Goal: Information Seeking & Learning: Learn about a topic

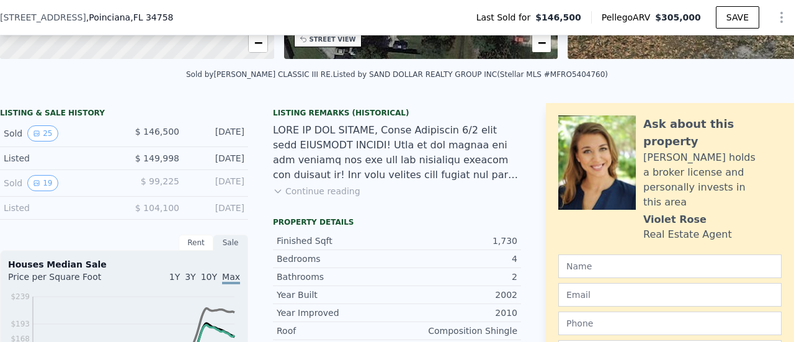
scroll to position [248, 0]
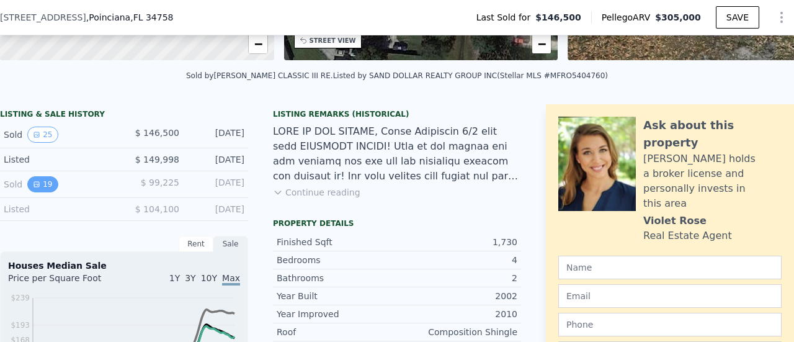
click at [45, 192] on button "19" at bounding box center [42, 184] width 30 height 16
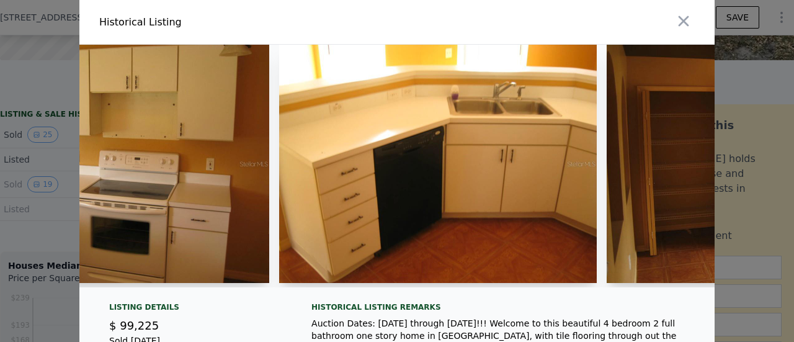
scroll to position [0, 1776]
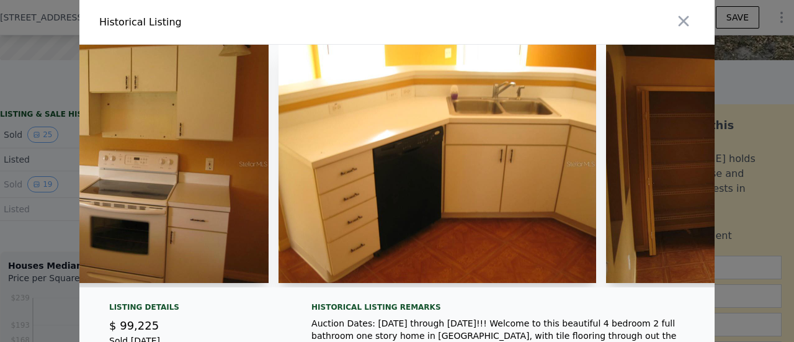
drag, startPoint x: 334, startPoint y: 219, endPoint x: 308, endPoint y: 241, distance: 33.9
click at [308, 241] on img at bounding box center [438, 164] width 318 height 238
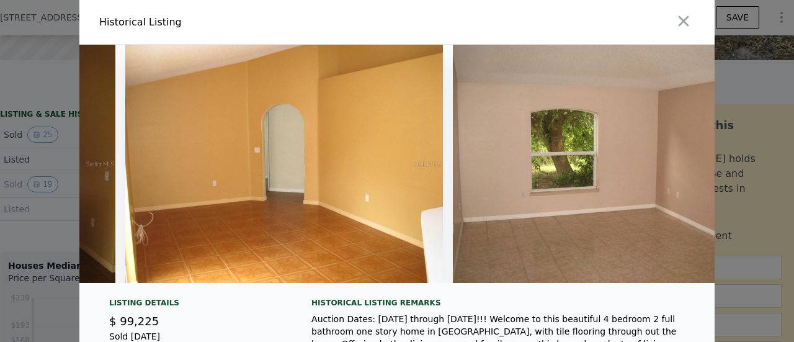
scroll to position [0, 3280]
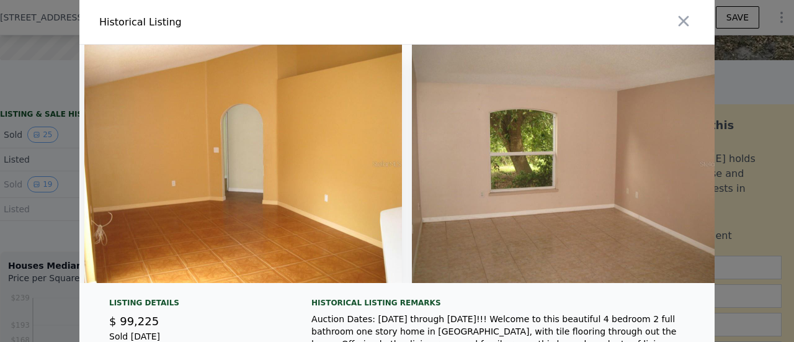
click at [29, 243] on div at bounding box center [397, 171] width 794 height 342
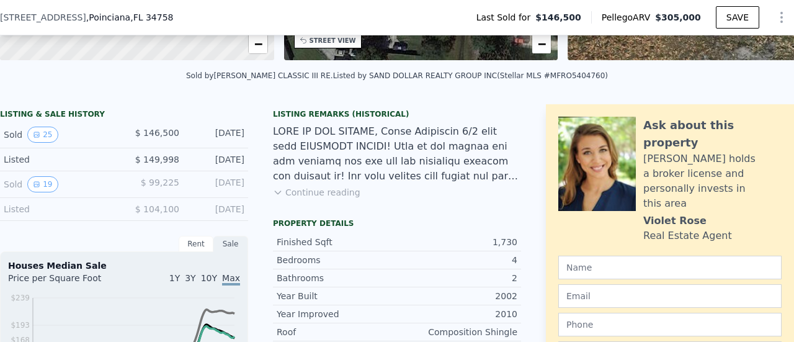
scroll to position [258, 0]
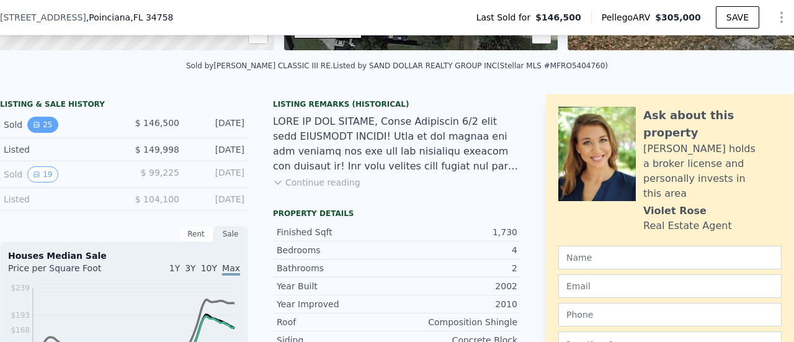
click at [41, 133] on button "25" at bounding box center [42, 125] width 30 height 16
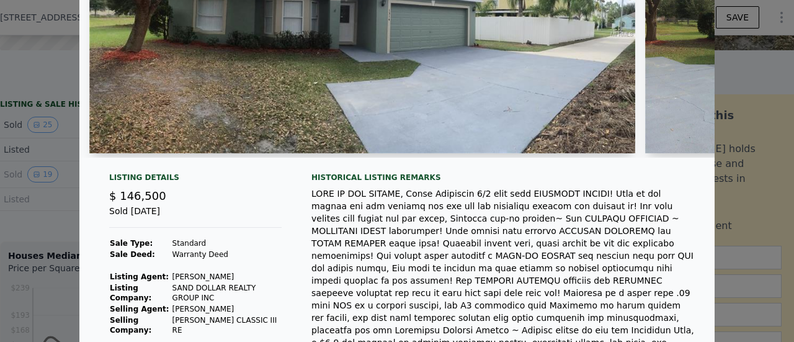
scroll to position [130, 0]
drag, startPoint x: 164, startPoint y: 284, endPoint x: 207, endPoint y: 280, distance: 43.0
click at [207, 280] on tr "Listing Agent: [PERSON_NAME]" at bounding box center [195, 275] width 172 height 11
click at [236, 270] on td at bounding box center [227, 264] width 110 height 11
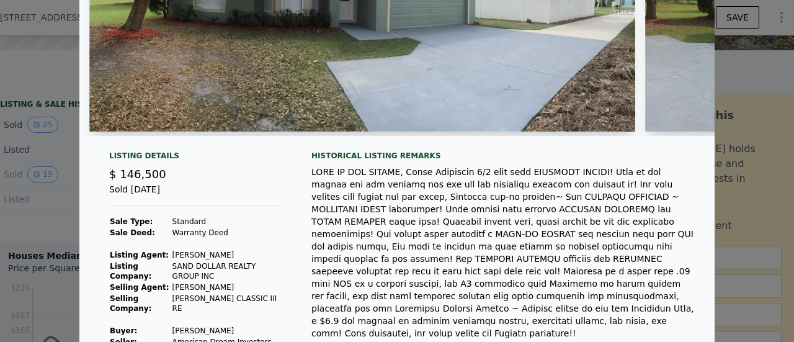
scroll to position [205, 0]
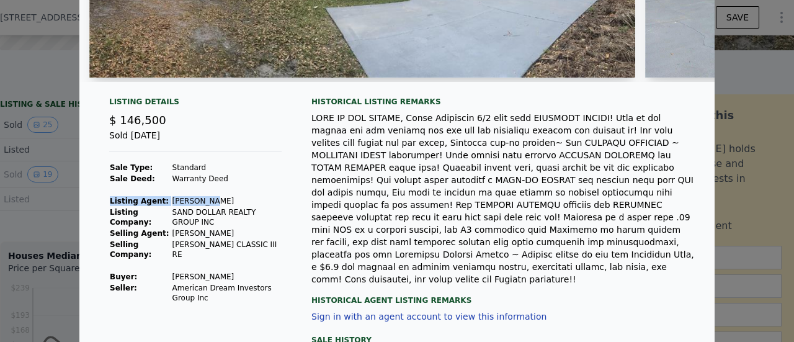
drag, startPoint x: 199, startPoint y: 205, endPoint x: 212, endPoint y: 200, distance: 14.2
click at [212, 200] on tbody "Sale Type: Standard Sale Deed: Warranty Deed Listing Agent: [PERSON_NAME] Listi…" at bounding box center [195, 232] width 172 height 141
click at [272, 195] on td at bounding box center [227, 189] width 110 height 11
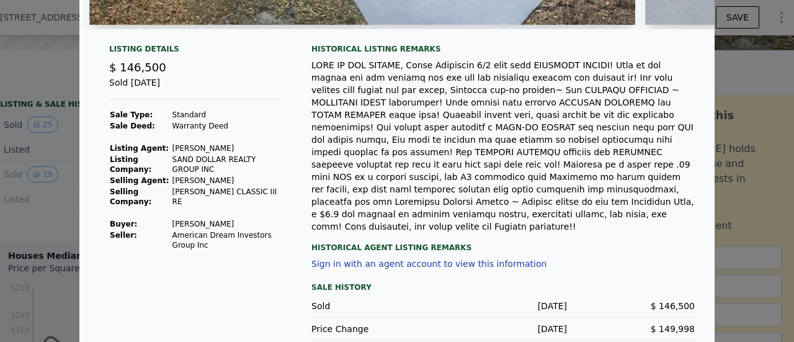
click at [749, 118] on div at bounding box center [397, 171] width 794 height 342
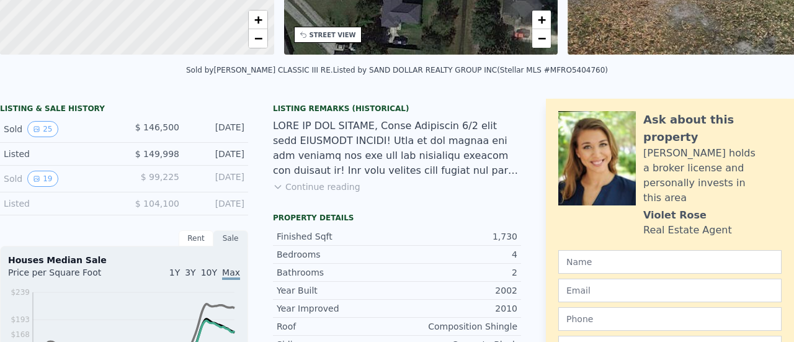
scroll to position [0, 0]
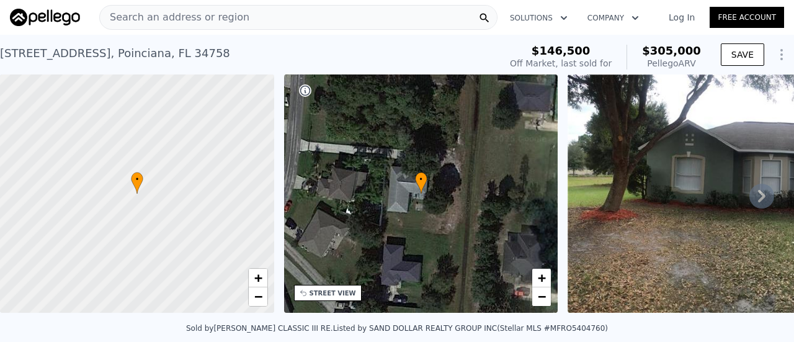
click at [187, 16] on span "Search an address or region" at bounding box center [174, 17] width 149 height 15
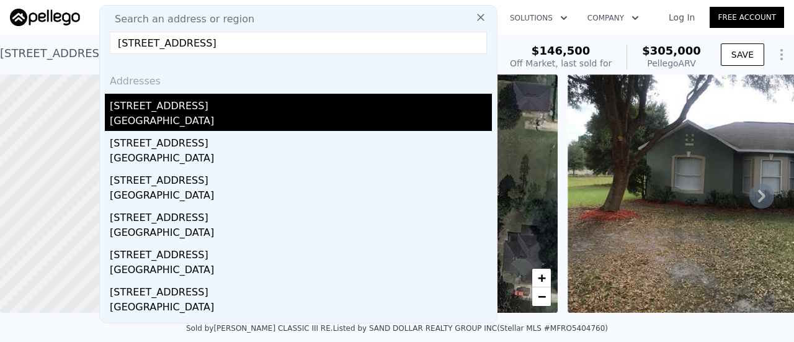
type input "[STREET_ADDRESS]"
click at [172, 104] on div "[STREET_ADDRESS]" at bounding box center [301, 104] width 382 height 20
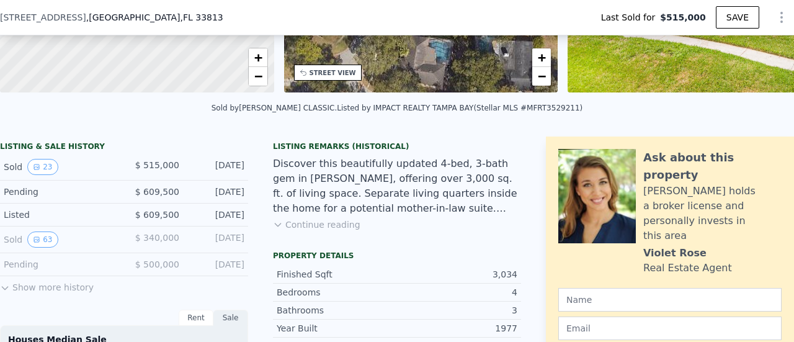
scroll to position [217, 0]
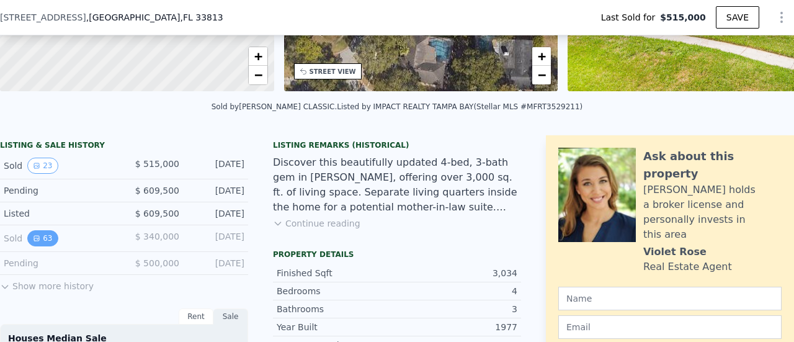
click at [40, 244] on button "63" at bounding box center [42, 238] width 30 height 16
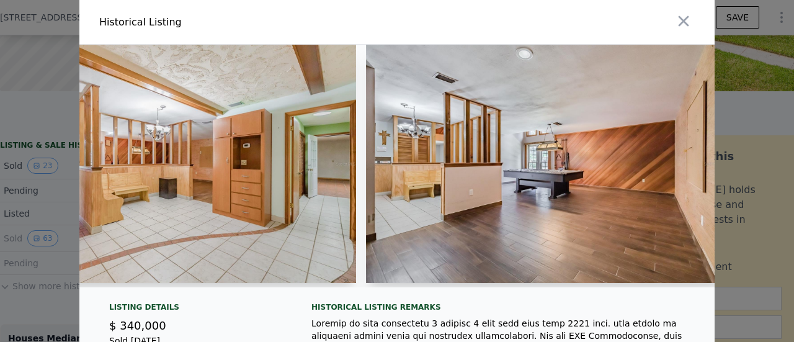
scroll to position [0, 8392]
click at [26, 140] on div at bounding box center [397, 171] width 794 height 342
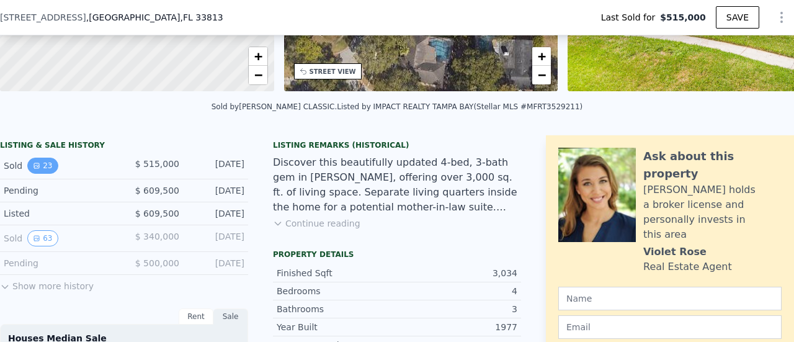
click at [33, 169] on icon "View historical data" at bounding box center [36, 165] width 7 height 7
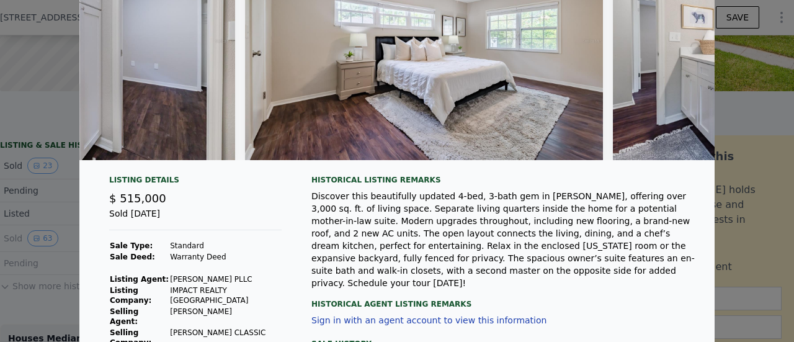
scroll to position [216, 0]
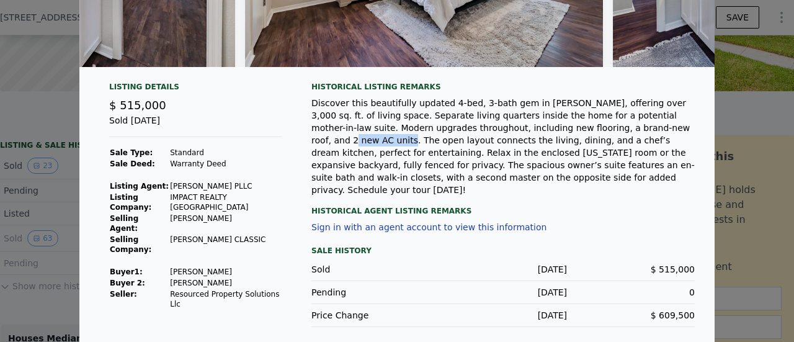
drag, startPoint x: 555, startPoint y: 133, endPoint x: 605, endPoint y: 131, distance: 50.3
click at [605, 131] on div "Discover this beautifully updated 4-bed, 3-bath gem in [PERSON_NAME], offering …" at bounding box center [502, 146] width 383 height 99
click at [623, 137] on div "Discover this beautifully updated 4-bed, 3-bath gem in [PERSON_NAME], offering …" at bounding box center [502, 146] width 383 height 99
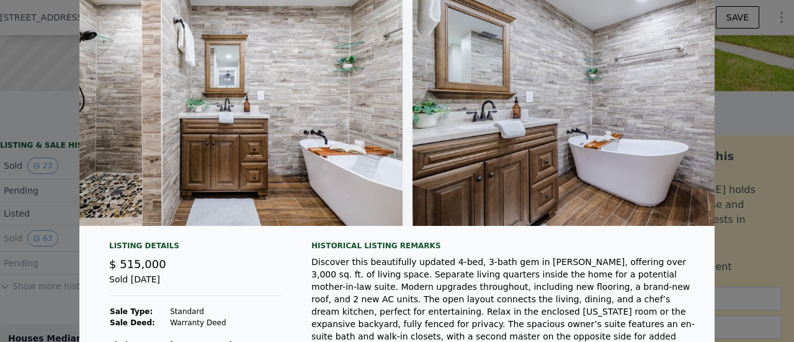
scroll to position [0, 6862]
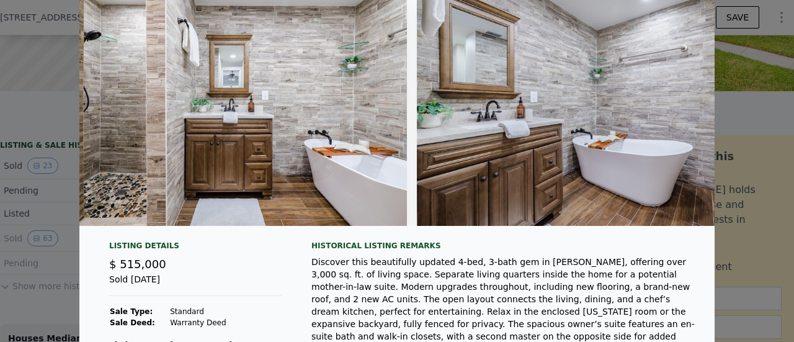
click at [53, 238] on div at bounding box center [397, 171] width 794 height 342
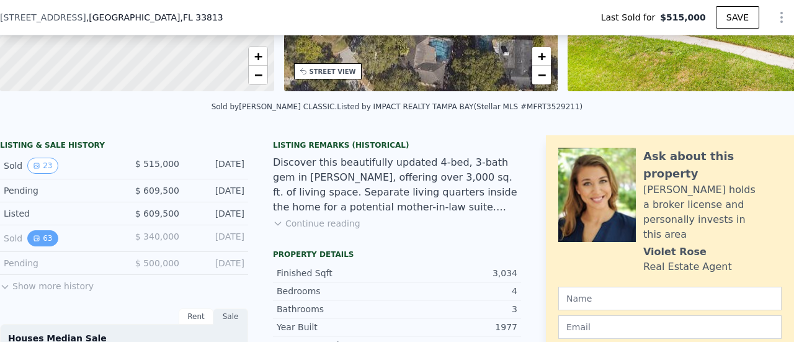
click at [42, 246] on button "63" at bounding box center [42, 238] width 30 height 16
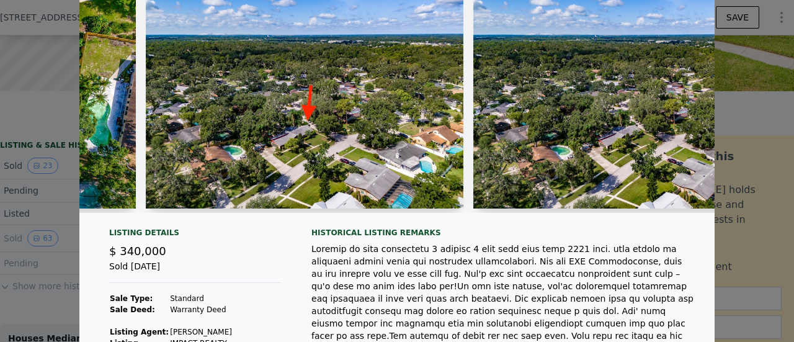
scroll to position [122, 0]
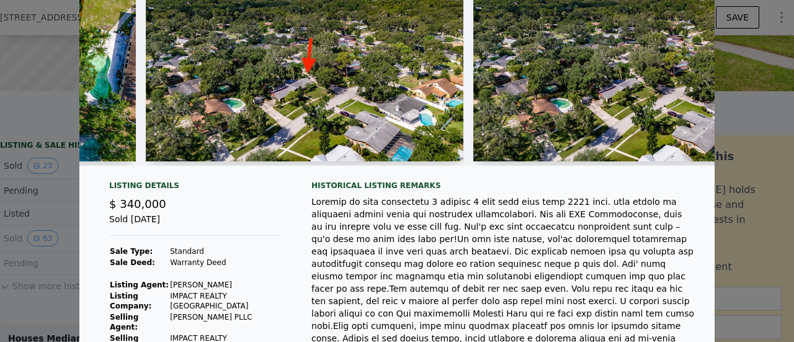
click at [14, 121] on div at bounding box center [397, 171] width 794 height 342
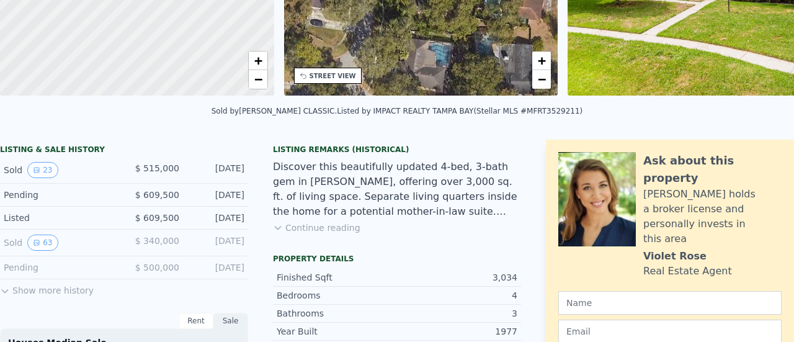
scroll to position [4, 0]
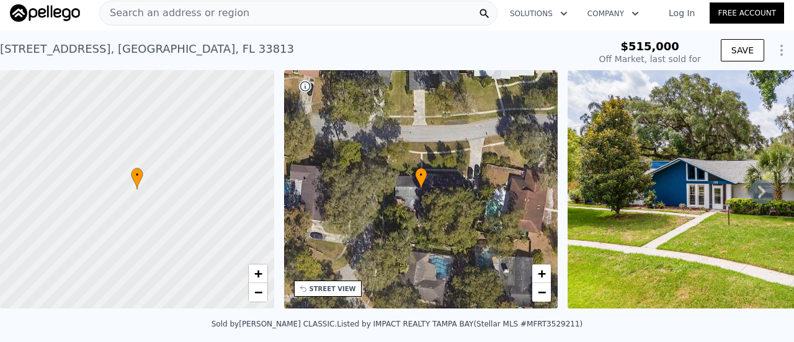
click at [211, 12] on span "Search an address or region" at bounding box center [174, 13] width 149 height 15
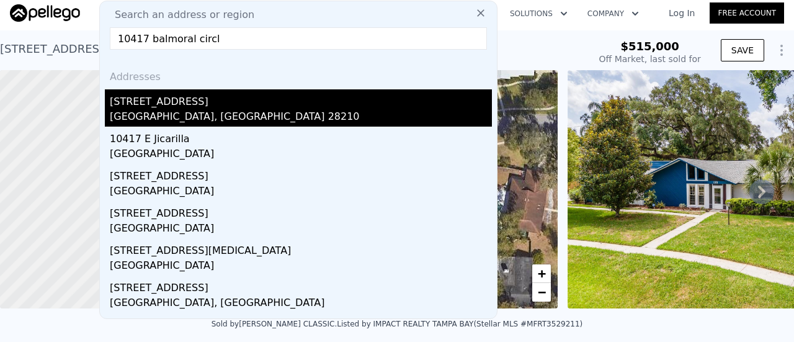
type input "10417 balmoral circl"
click at [210, 114] on div "[GEOGRAPHIC_DATA], [GEOGRAPHIC_DATA] 28210" at bounding box center [301, 117] width 382 height 17
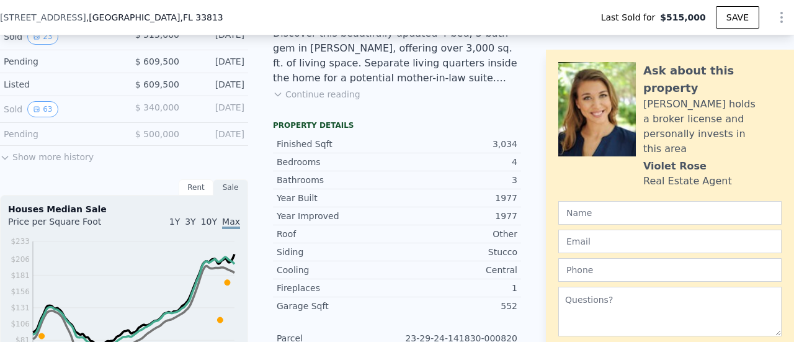
scroll to position [295, 0]
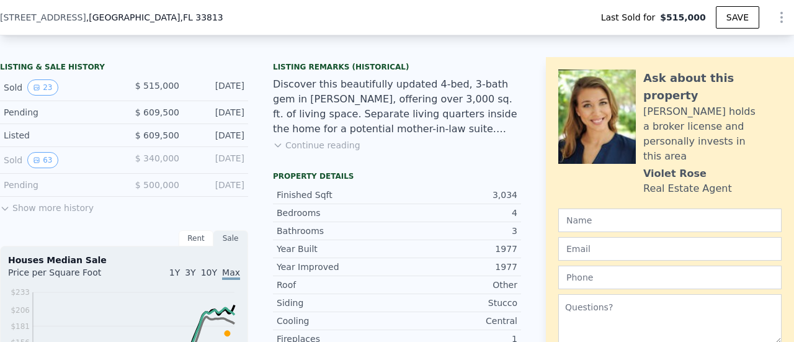
click at [289, 151] on button "Continue reading" at bounding box center [316, 145] width 87 height 12
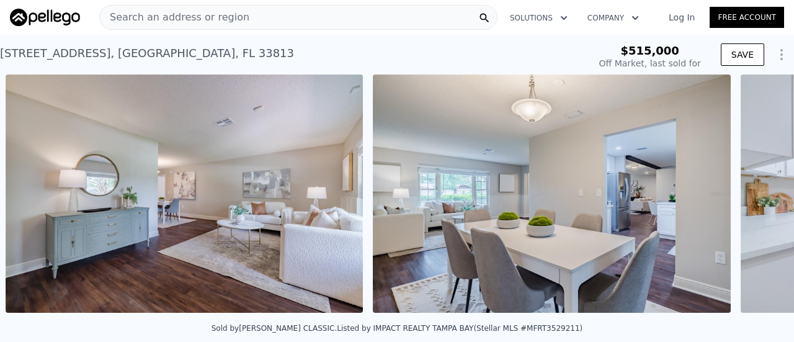
scroll to position [0, 2245]
click at [241, 29] on div "Search an address or region" at bounding box center [298, 17] width 398 height 25
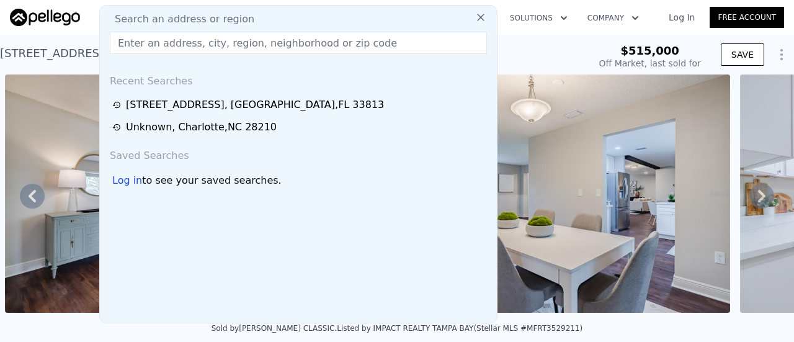
click at [613, 42] on div "$515,000 Off Market, last sold for" at bounding box center [650, 57] width 112 height 35
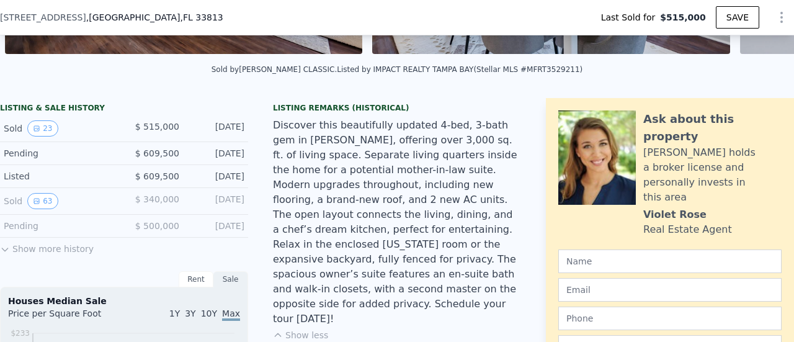
scroll to position [256, 0]
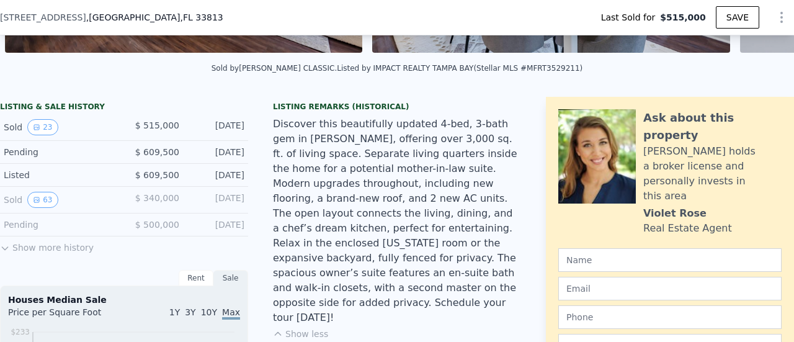
click at [43, 254] on button "Show more history" at bounding box center [47, 244] width 94 height 17
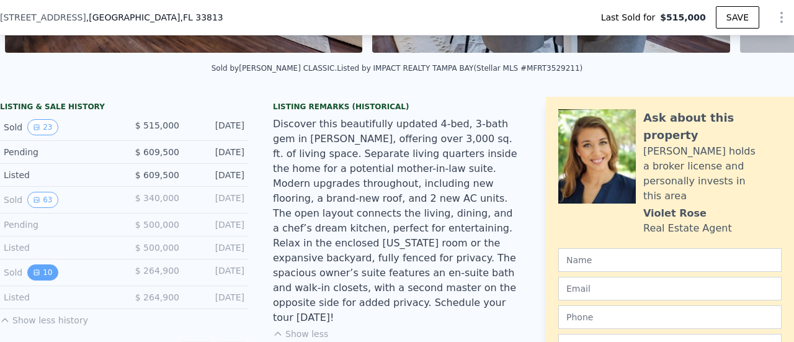
click at [43, 280] on button "10" at bounding box center [42, 272] width 30 height 16
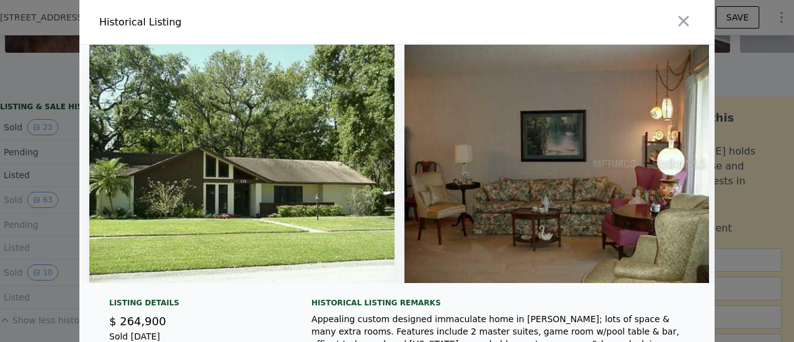
scroll to position [1, 0]
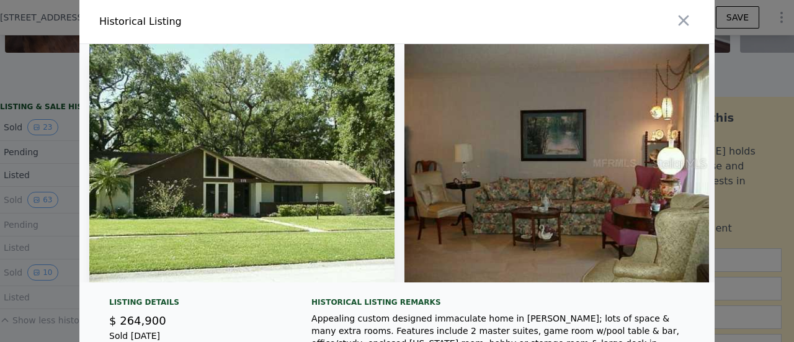
click at [16, 74] on div at bounding box center [397, 171] width 794 height 342
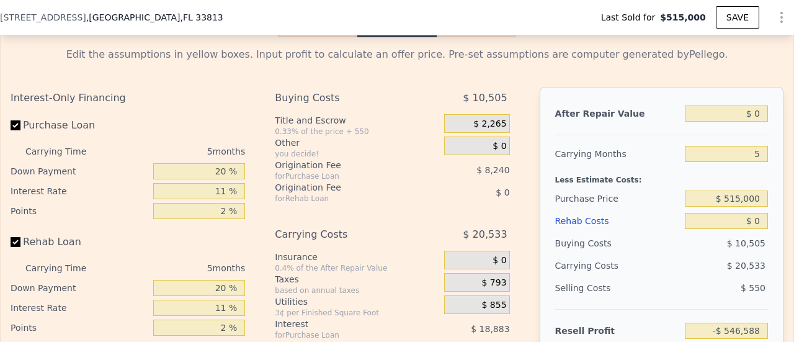
scroll to position [2017, 0]
